Goal: Book appointment/travel/reservation

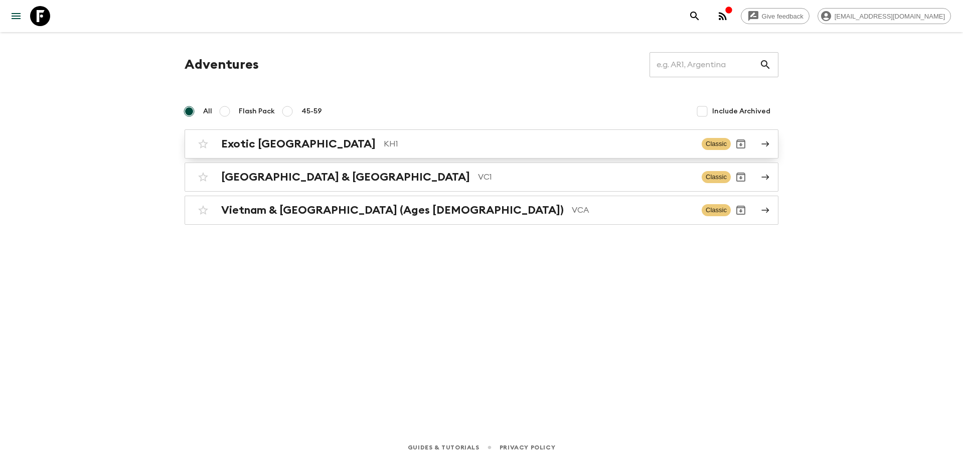
click at [353, 152] on div "Exotic [GEOGRAPHIC_DATA] KH1 Classic" at bounding box center [461, 144] width 537 height 20
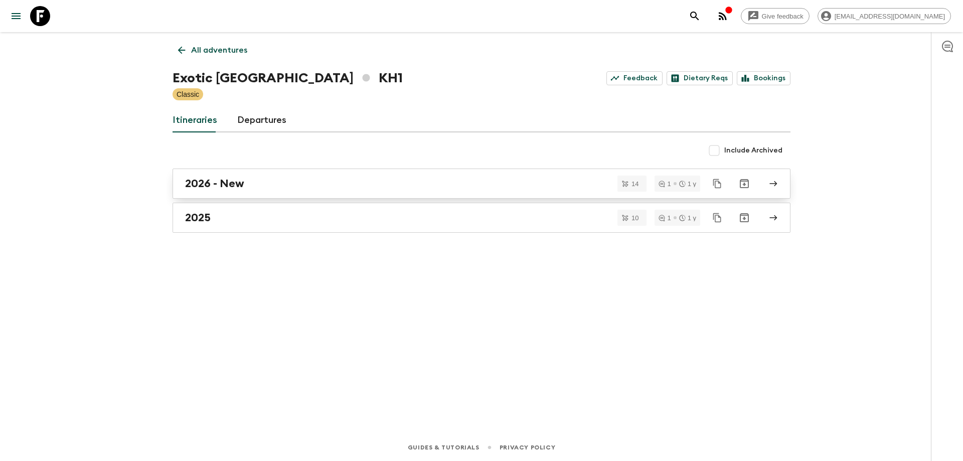
click at [295, 187] on div "2026 - New" at bounding box center [472, 183] width 574 height 13
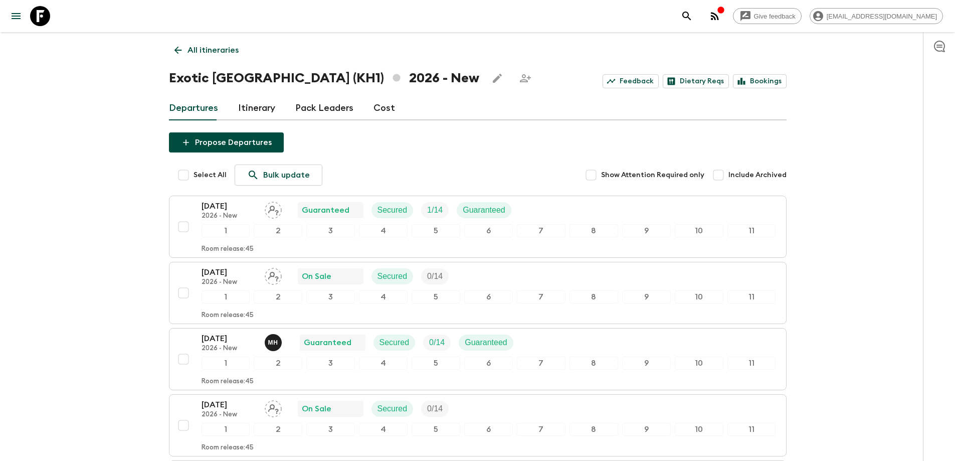
click at [174, 48] on icon at bounding box center [177, 50] width 11 height 11
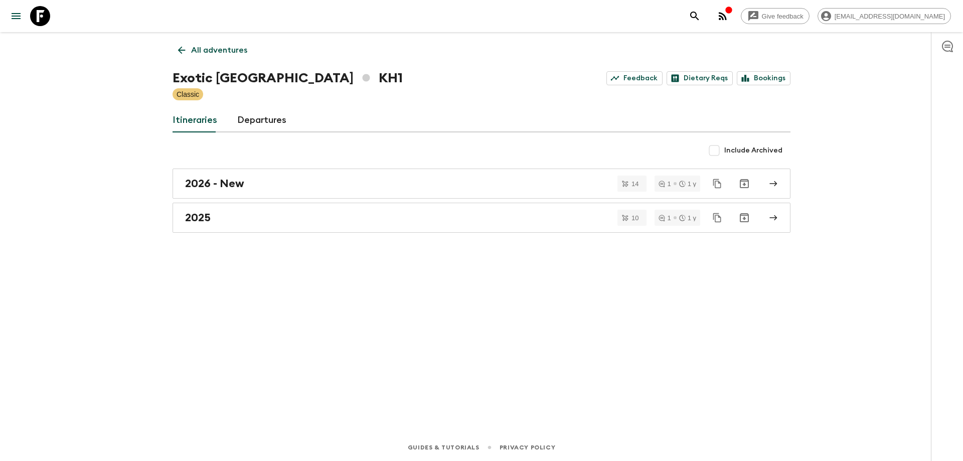
click at [180, 59] on link "All adventures" at bounding box center [212, 50] width 80 height 20
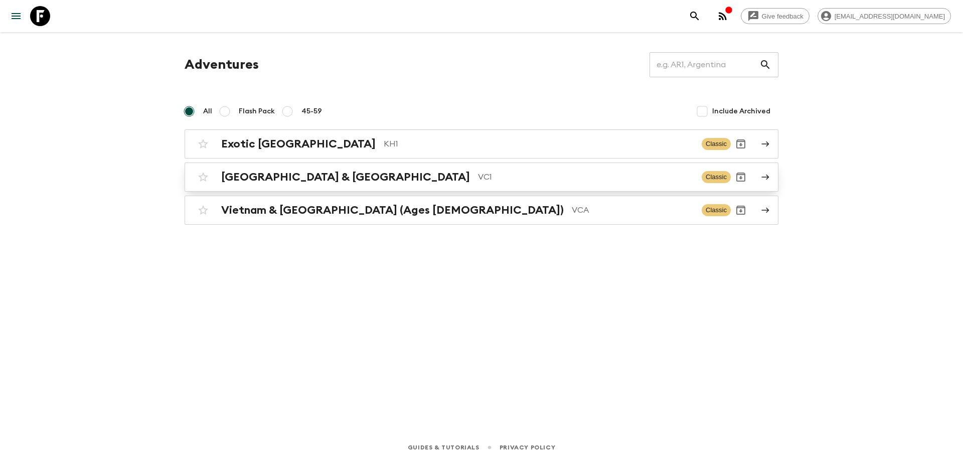
click at [277, 186] on div "Vietnam & Cambodia VC1 Classic" at bounding box center [461, 177] width 537 height 20
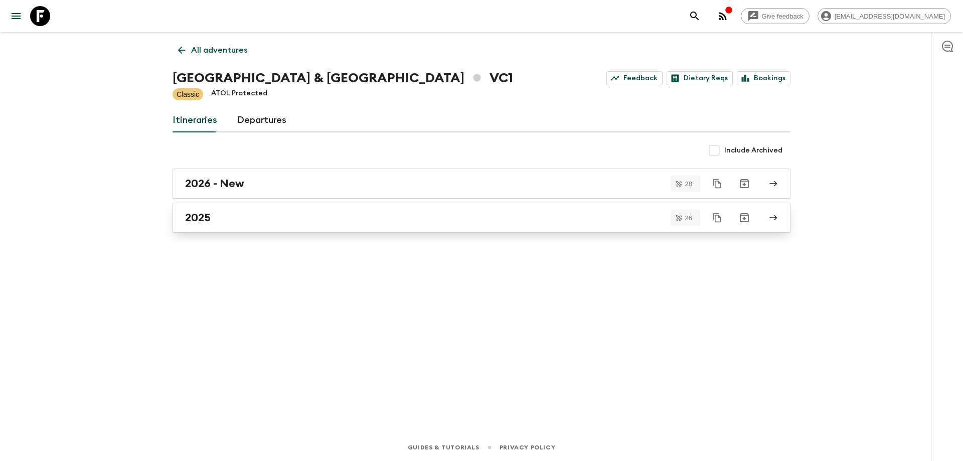
click at [224, 212] on div "2025" at bounding box center [472, 217] width 574 height 13
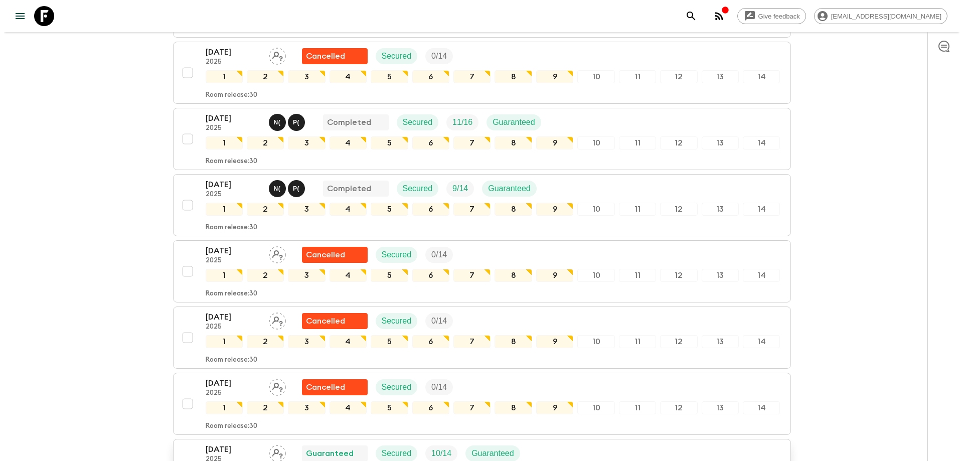
scroll to position [1124, 0]
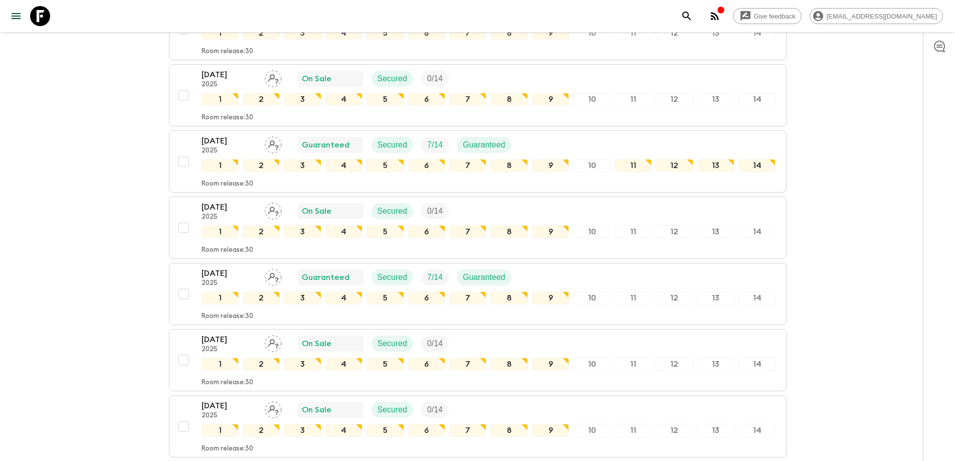
click at [719, 15] on icon "button" at bounding box center [715, 16] width 8 height 8
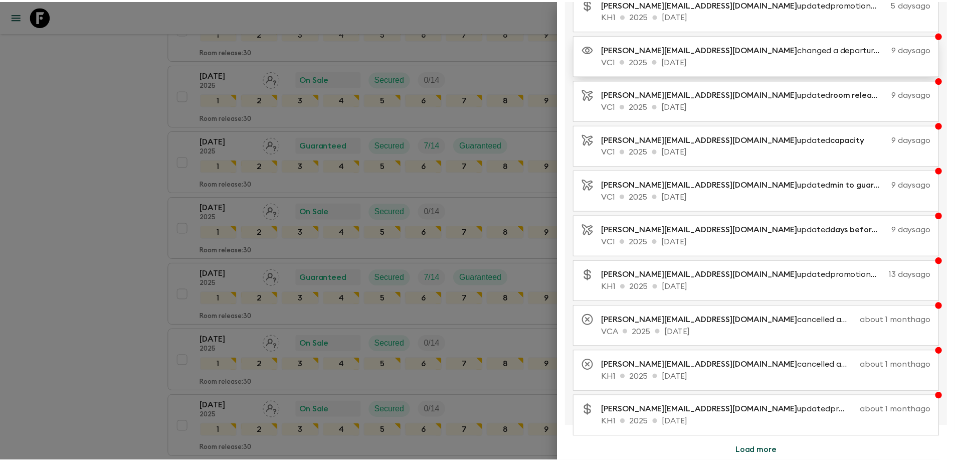
scroll to position [0, 0]
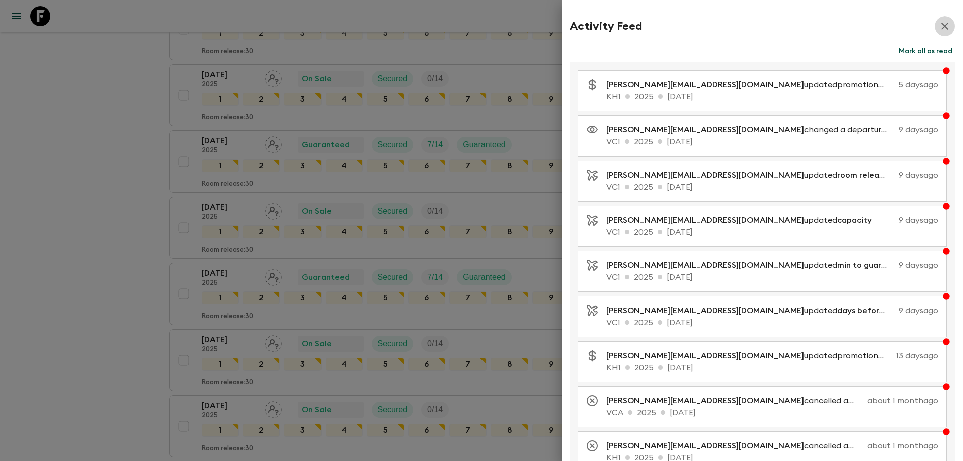
click at [935, 27] on button "button" at bounding box center [945, 26] width 20 height 20
